Goal: Task Accomplishment & Management: Complete application form

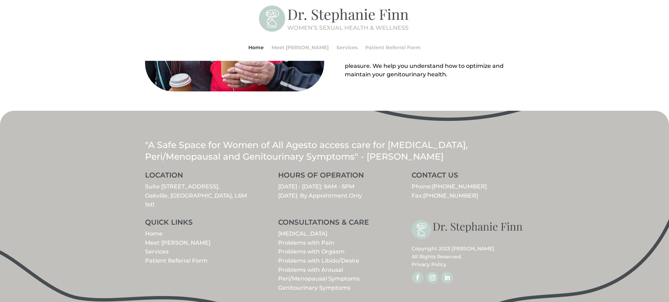
scroll to position [808, 0]
click at [197, 185] on link "Suite 408 - 3075 Hospital Gate, Oakville, ON, L6M 1M1" at bounding box center [196, 195] width 102 height 25
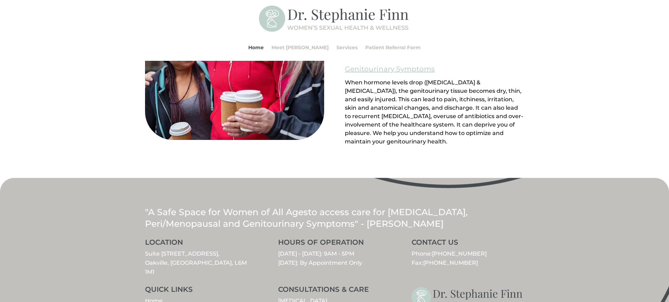
scroll to position [738, 0]
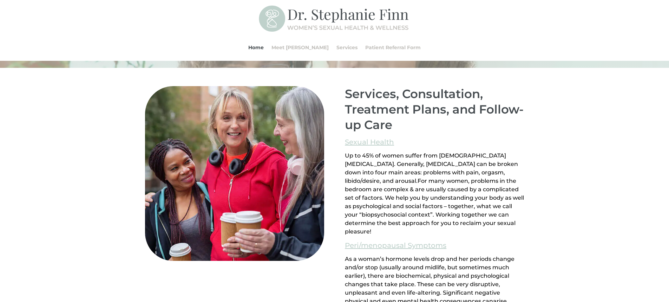
scroll to position [457, 0]
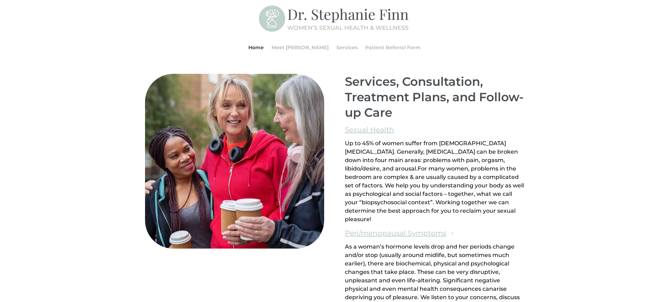
click at [397, 233] on link "Peri/menopausal Symptoms" at bounding box center [396, 233] width 102 height 12
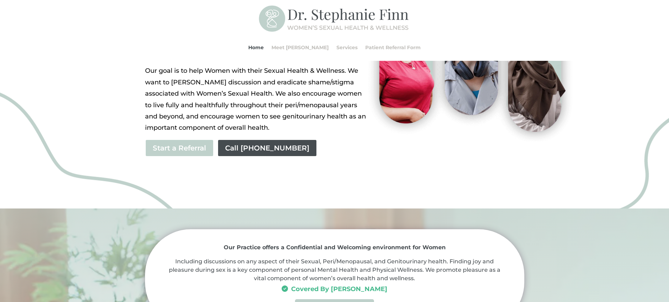
scroll to position [211, 0]
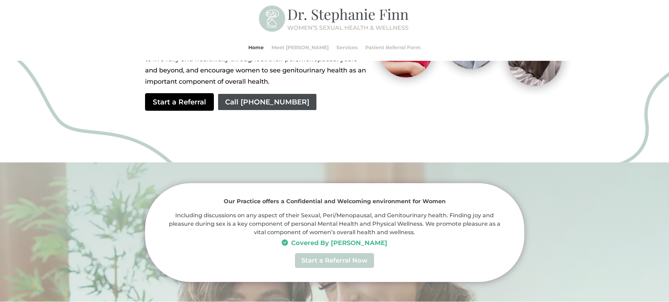
click at [186, 103] on link "Start a Referral" at bounding box center [179, 102] width 69 height 18
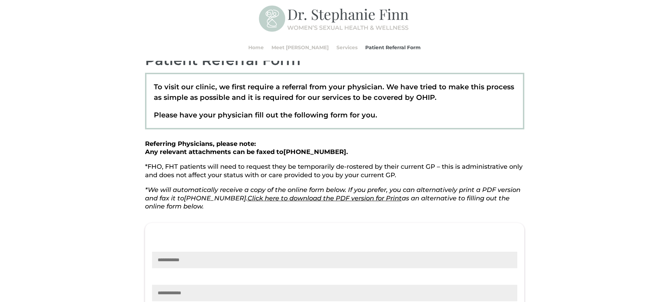
scroll to position [70, 0]
